Goal: Information Seeking & Learning: Find specific fact

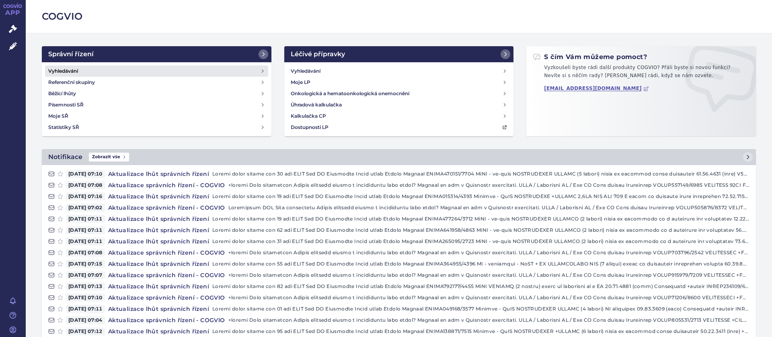
click at [73, 70] on h4 "Vyhledávání" at bounding box center [63, 71] width 30 height 8
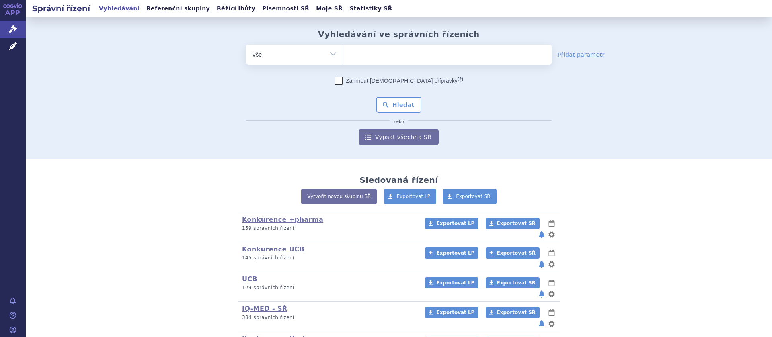
click at [362, 57] on ul at bounding box center [447, 53] width 209 height 17
click at [343, 57] on select at bounding box center [342, 54] width 0 height 20
type input "a"
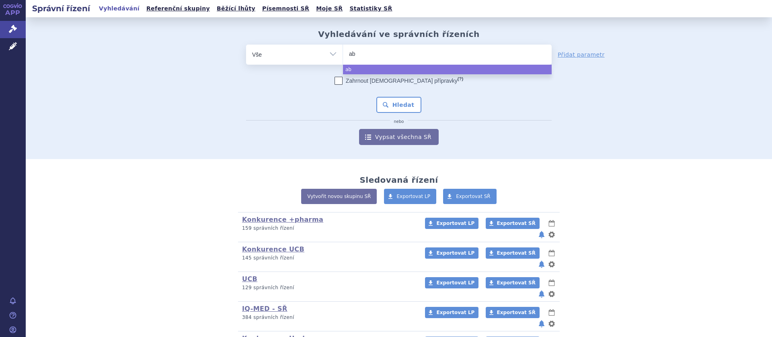
type input "abi"
type input "abira"
type input "abirate"
type input "abirater"
type input "abiratero"
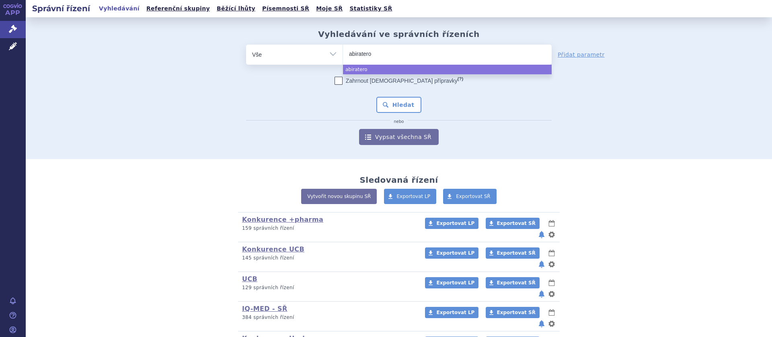
type input "abirateron"
select select "abirateron"
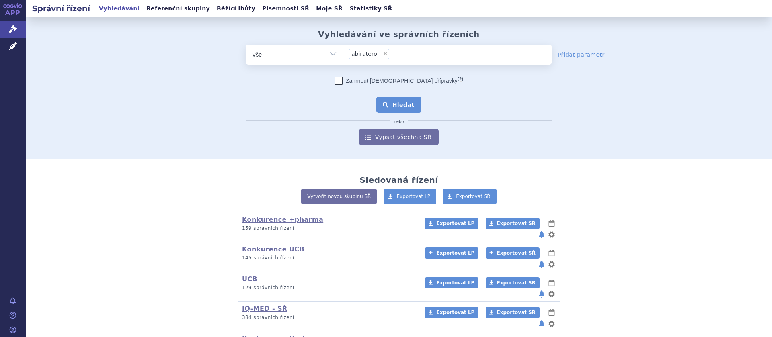
click at [392, 102] on button "Hledat" at bounding box center [398, 105] width 45 height 16
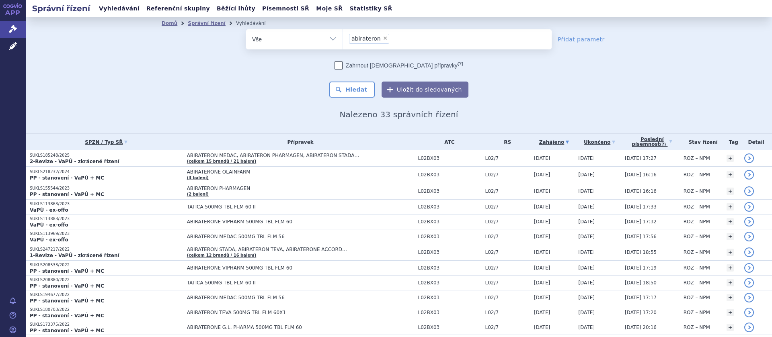
click at [383, 36] on span "×" at bounding box center [385, 38] width 5 height 5
click at [343, 36] on select "abirateron" at bounding box center [342, 39] width 0 height 20
select select
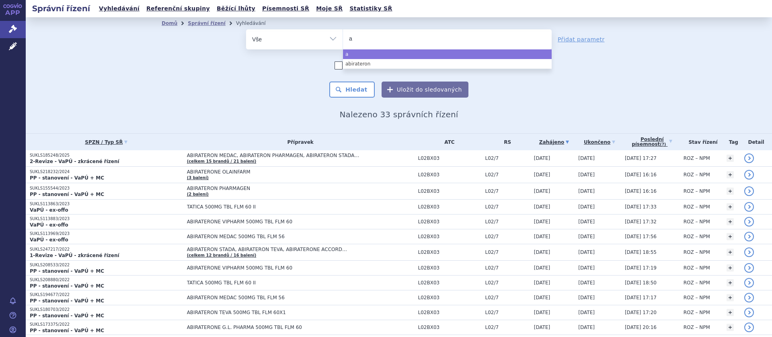
type input "af"
type input "afl"
type input "afli"
type input "aflibe"
type input "afliber"
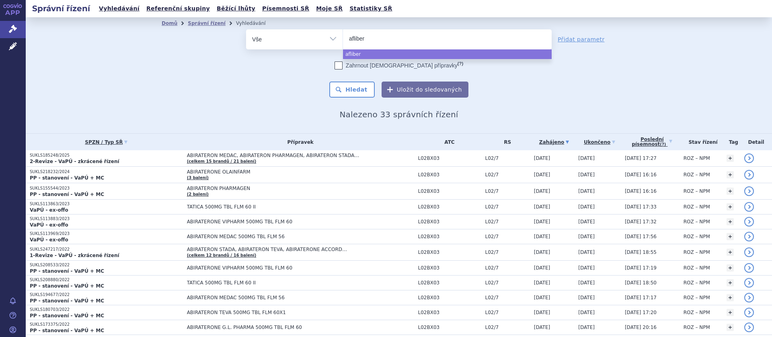
type input "afliberc"
type input "afliberce"
type input "aflibercep"
type input "aflibercept"
select select "aflibercept"
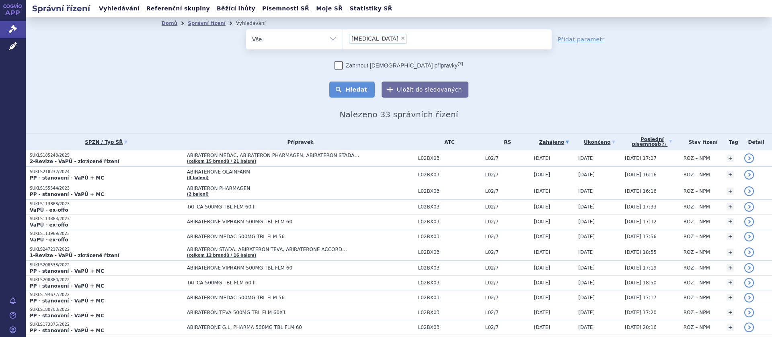
click at [357, 89] on button "Hledat" at bounding box center [351, 90] width 45 height 16
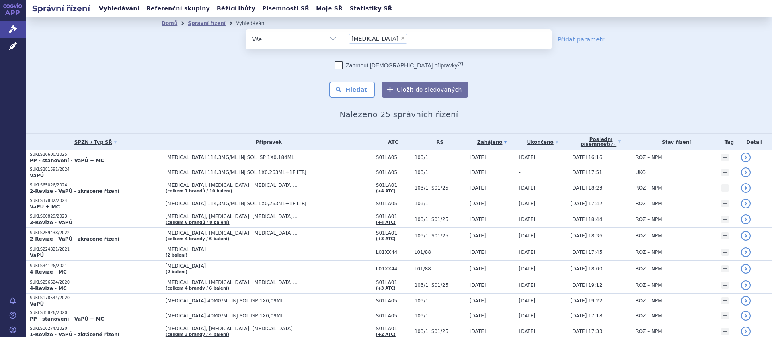
click at [400, 38] on span "×" at bounding box center [402, 38] width 5 height 5
click at [343, 38] on select "aflibercept" at bounding box center [342, 39] width 0 height 20
select select
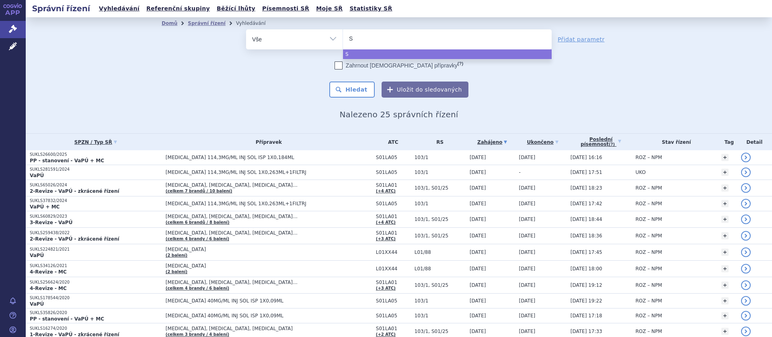
type input "S0"
type input "S01"
type input "S01L"
type input "S01LA05"
select select "S01LA05"
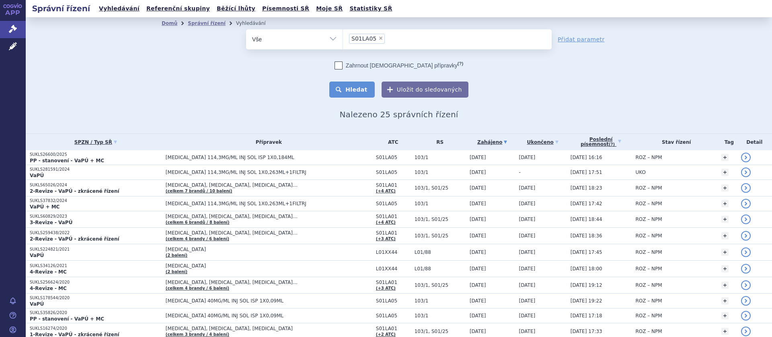
click at [360, 88] on button "Hledat" at bounding box center [351, 90] width 45 height 16
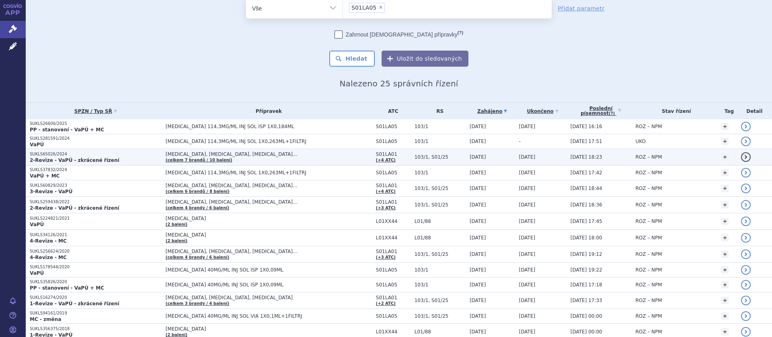
scroll to position [51, 0]
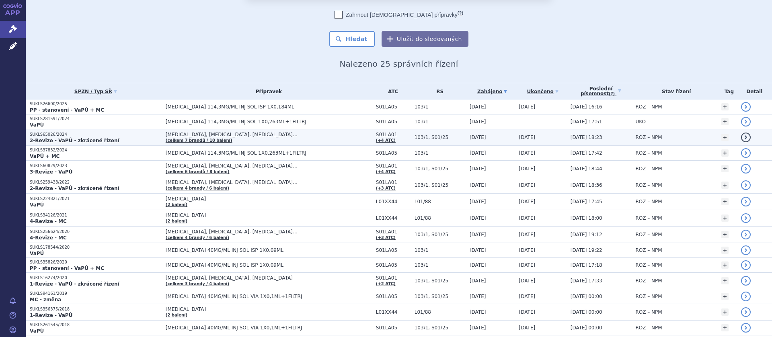
click at [211, 132] on span "[MEDICAL_DATA], [MEDICAL_DATA], [MEDICAL_DATA]…" at bounding box center [266, 135] width 201 height 6
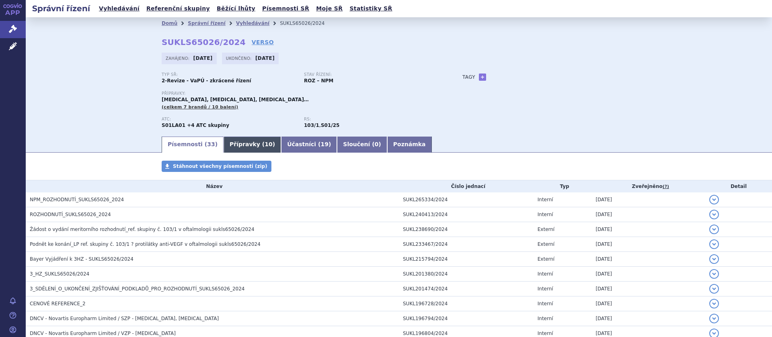
click at [247, 144] on link "Přípravky ( 10 )" at bounding box center [251, 145] width 57 height 16
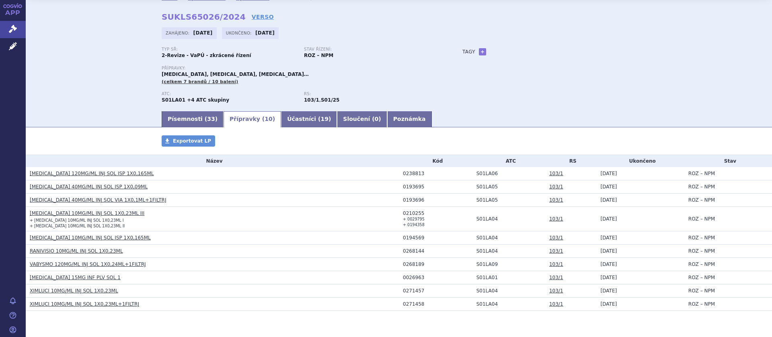
scroll to position [48, 0]
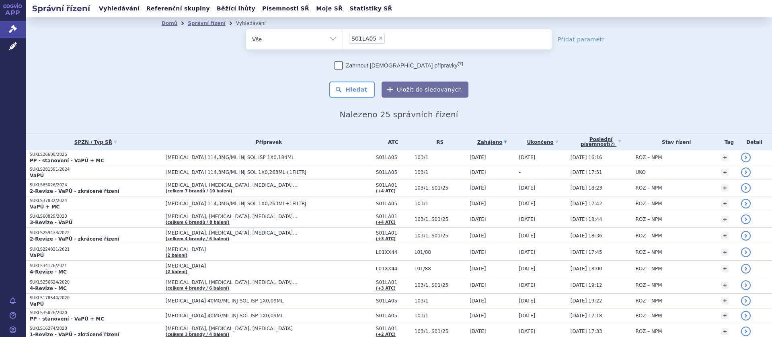
click at [378, 40] on span "×" at bounding box center [380, 38] width 5 height 5
click at [343, 40] on select "S01LA05" at bounding box center [342, 39] width 0 height 20
select select
click at [246, 29] on select "Vše Spisová značka Typ SŘ Přípravek/SUKL kód Účastník/Držitel" at bounding box center [294, 38] width 96 height 18
select select "filter-reference-group"
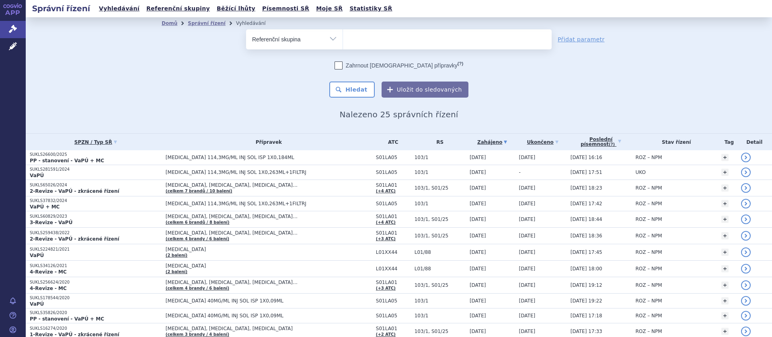
click option "Referenční skupina" at bounding box center [0, 0] width 0 height 0
click at [373, 40] on ul at bounding box center [447, 37] width 209 height 17
click at [343, 40] on select at bounding box center [342, 39] width 0 height 20
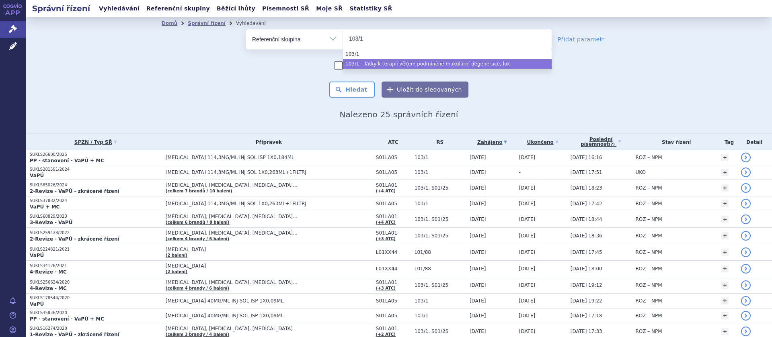
type input "103/1"
select select "826ba73b-c3b0-4b11-87f9-a0145bbaf310"
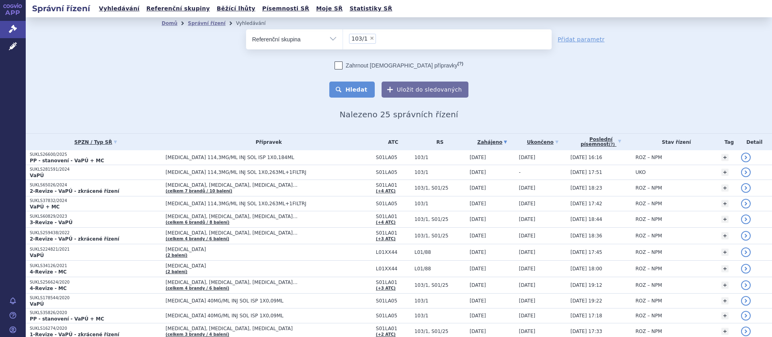
click at [354, 88] on button "Hledat" at bounding box center [351, 90] width 45 height 16
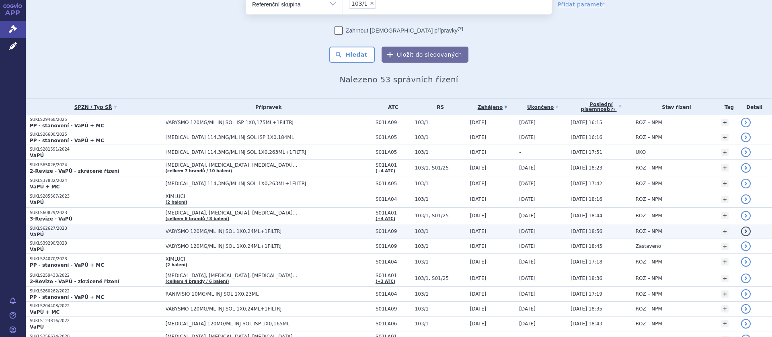
scroll to position [51, 0]
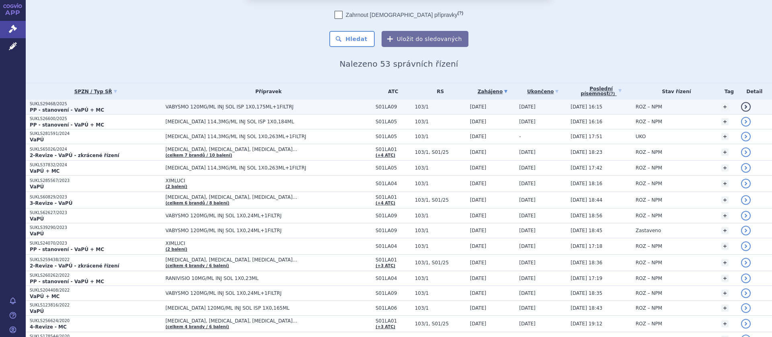
click at [216, 107] on span "VABYSMO 120MG/ML INJ SOL ISP 1X0,175ML+1FILTRJ" at bounding box center [266, 107] width 201 height 6
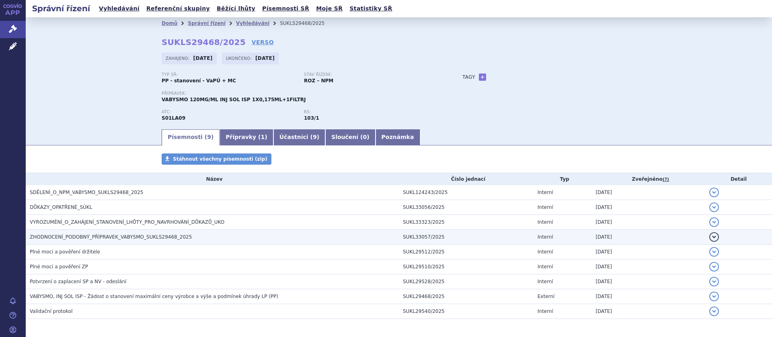
click at [149, 238] on span "ZHODNOCENÍ_PODOBNÝ_PŘÍPRAVEK_VABYSMO_SUKLS29468_2025" at bounding box center [111, 237] width 162 height 6
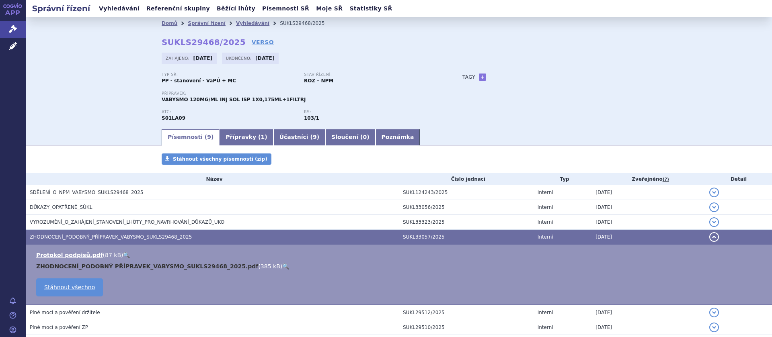
click at [139, 266] on link "ZHODNOCENÍ_PODOBNÝ PŘÍPRAVEK_VABYSMO_SUKLS29468_2025.pdf" at bounding box center [147, 266] width 222 height 6
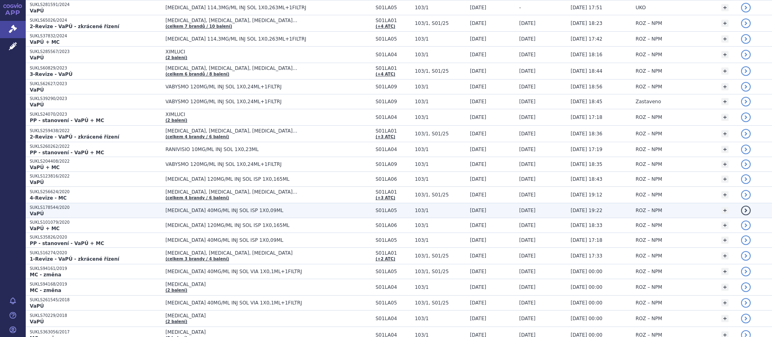
scroll to position [203, 0]
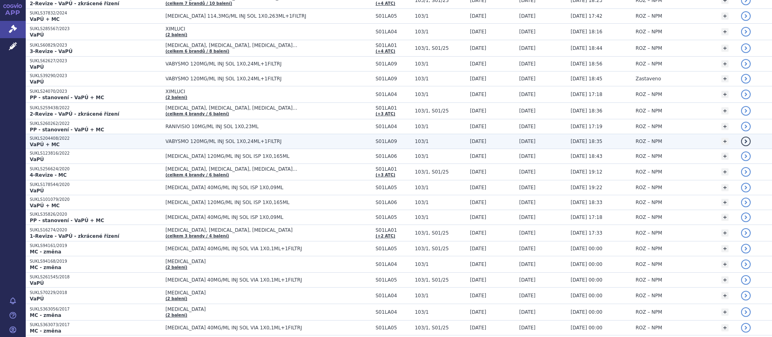
click at [215, 141] on span "VABYSMO 120MG/ML INJ SOL 1X0,24ML+1FILTRJ" at bounding box center [266, 142] width 201 height 6
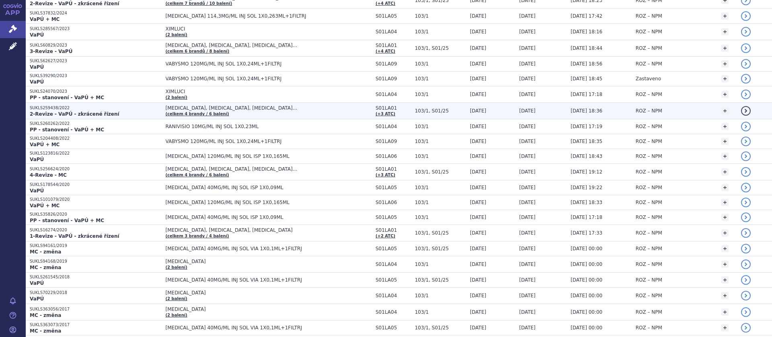
scroll to position [152, 0]
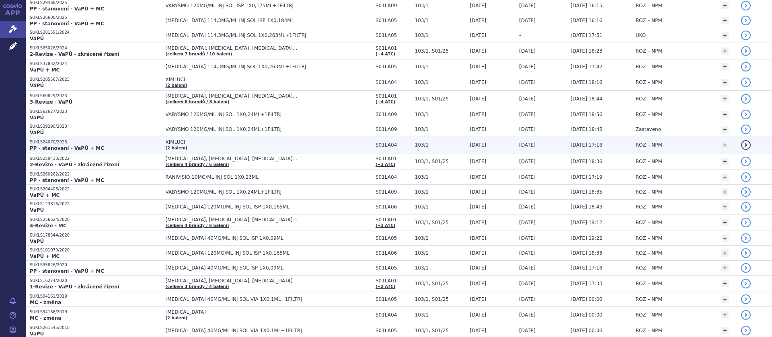
click at [178, 142] on span "XIMLUCI" at bounding box center [266, 142] width 201 height 6
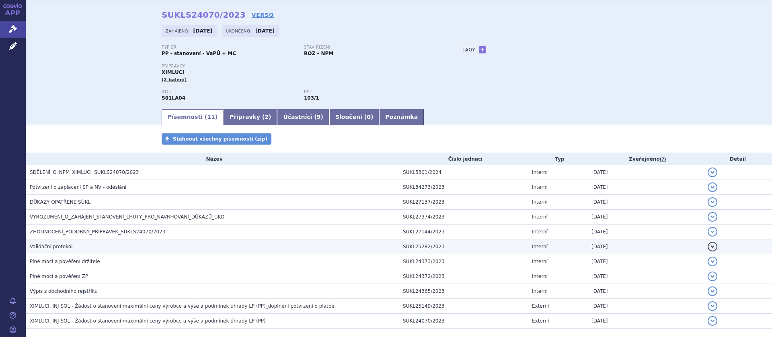
scroll to position [51, 0]
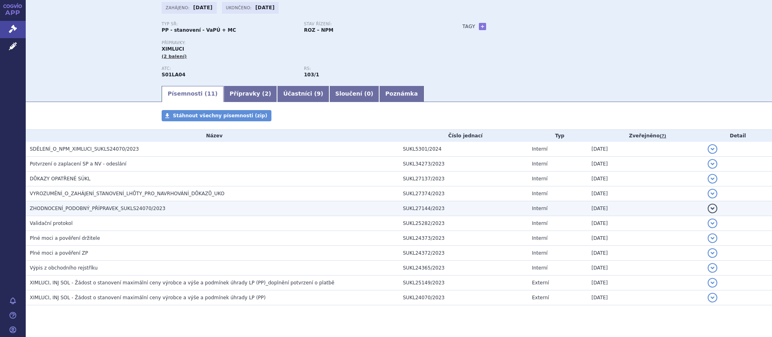
click at [111, 211] on span "ZHODNOCENÍ_PODOBNÝ_PŘÍPRAVEK_SUKLS24070/2023" at bounding box center [97, 209] width 135 height 6
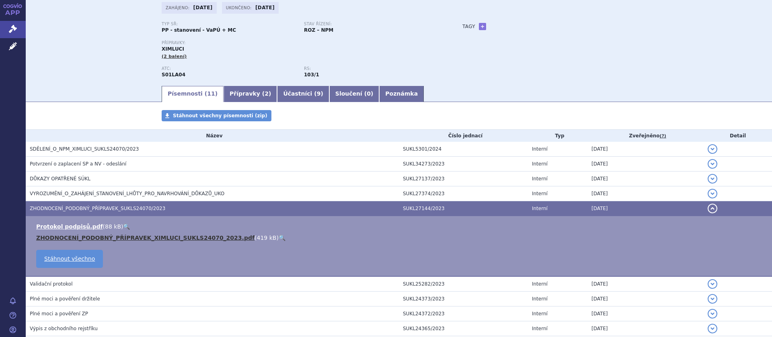
click at [129, 237] on link "ZHODNOCENÍ_PODOBNÝ_PŘÍPRAVEK_XIMLUCI_SUKLS24070_2023.pdf" at bounding box center [145, 238] width 218 height 6
